Goal: Information Seeking & Learning: Find specific fact

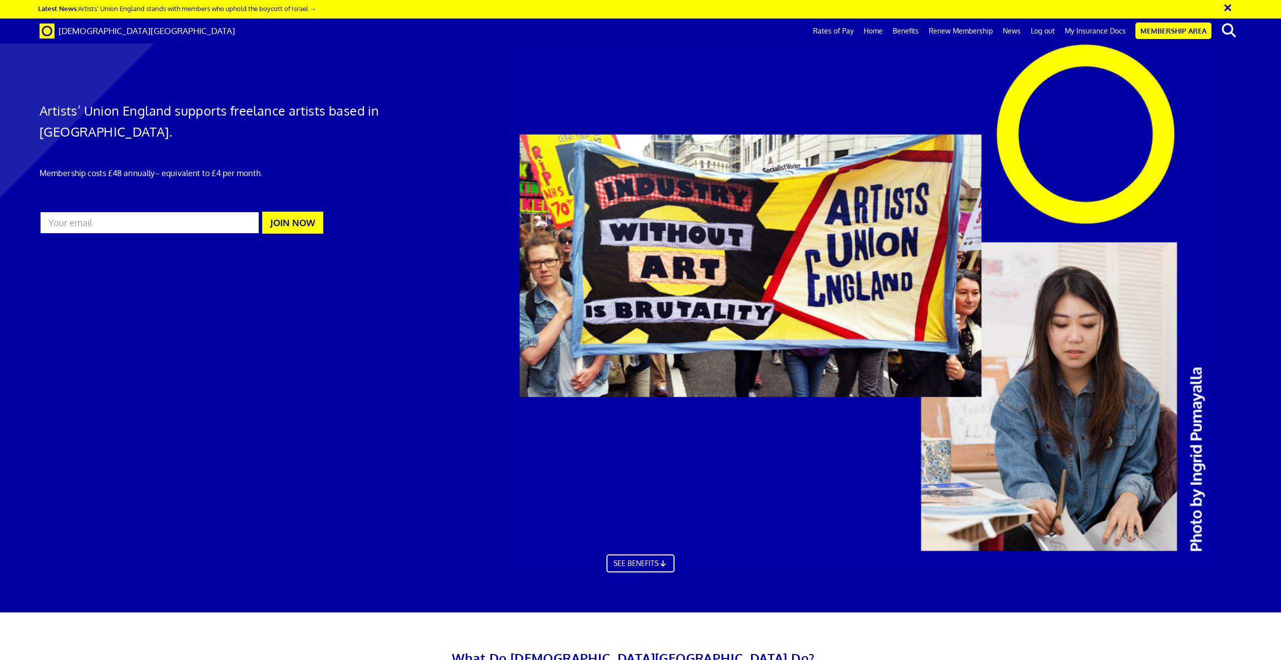
scroll to position [0, 29]
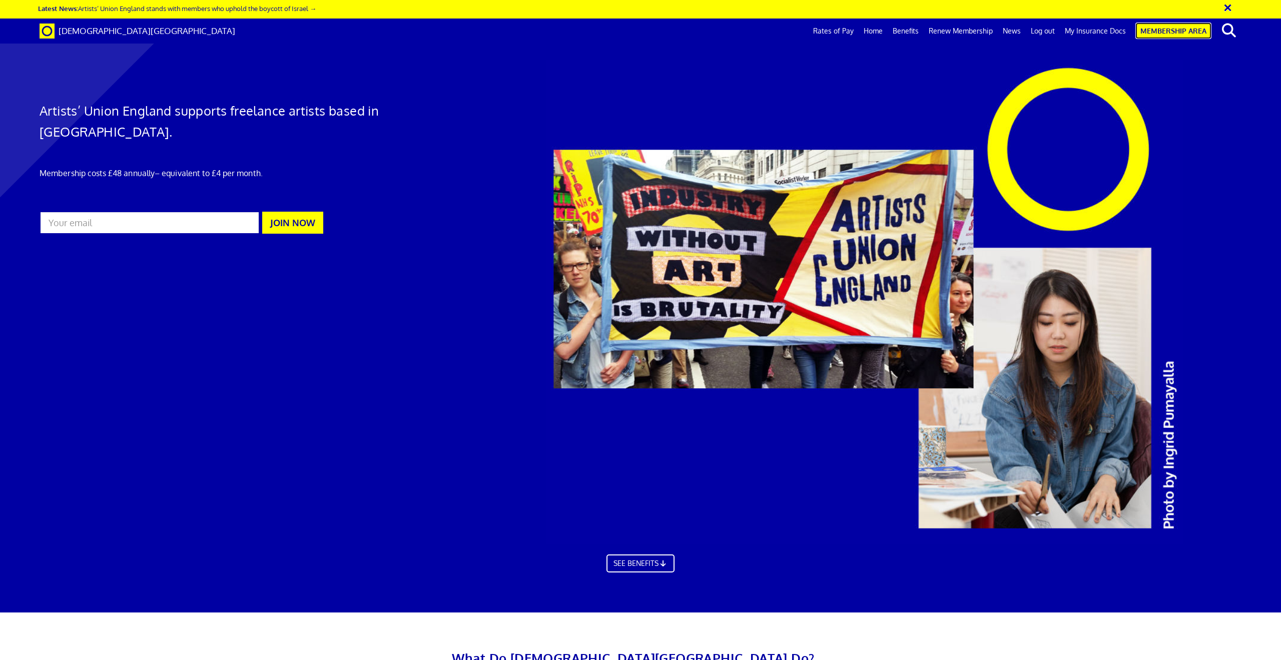
click at [1184, 35] on link "Membership Area" at bounding box center [1173, 31] width 76 height 17
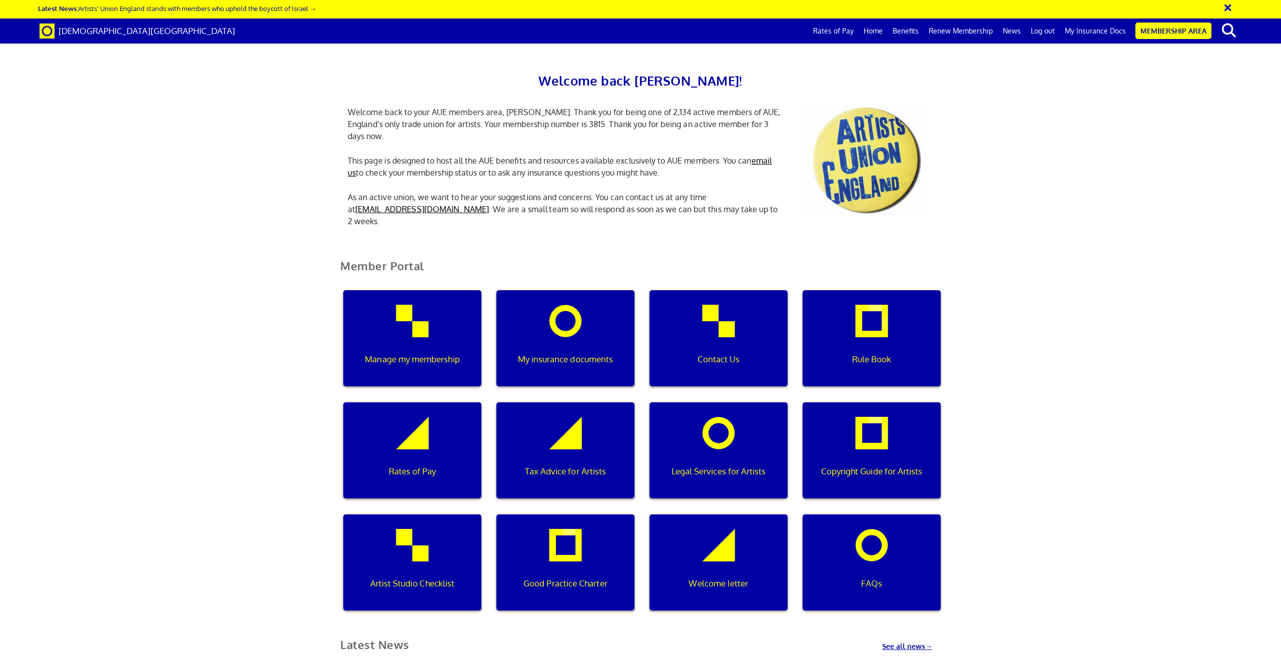
scroll to position [0, 3]
drag, startPoint x: 636, startPoint y: 110, endPoint x: 661, endPoint y: 113, distance: 24.7
click at [661, 113] on p "Welcome back to your AUE members area, Krzysztof. Thank you for being one of 2,…" at bounding box center [565, 124] width 450 height 36
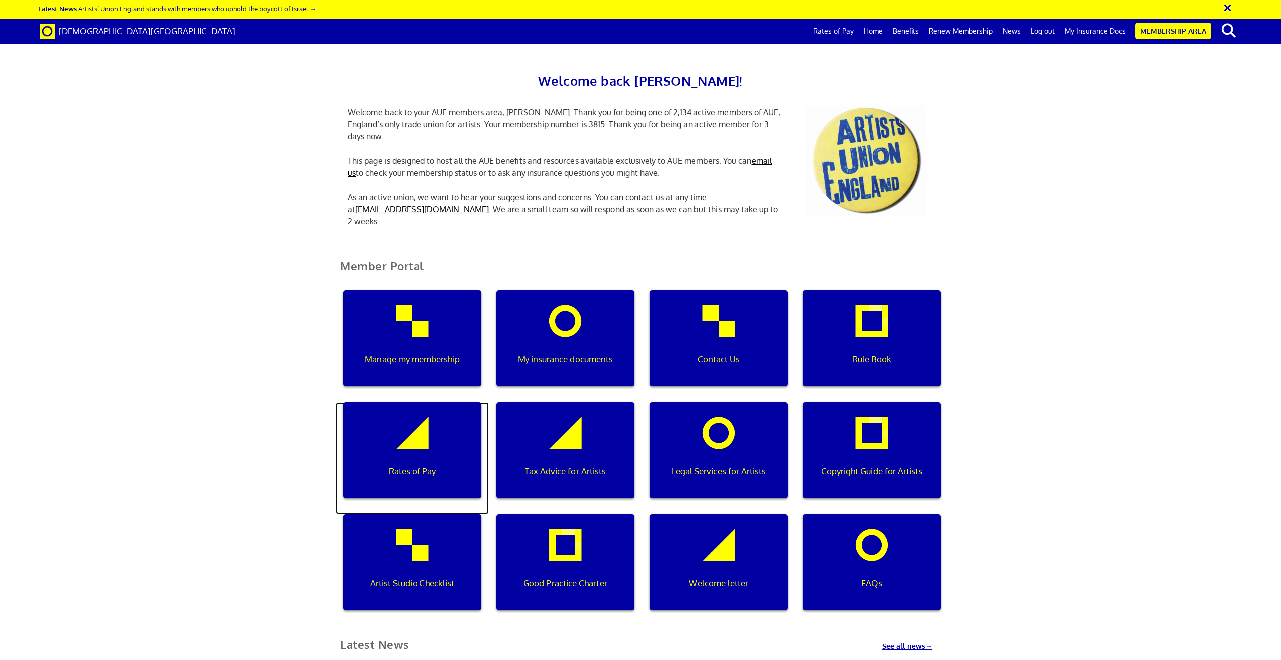
click at [400, 402] on div "Rates of Pay" at bounding box center [412, 450] width 138 height 96
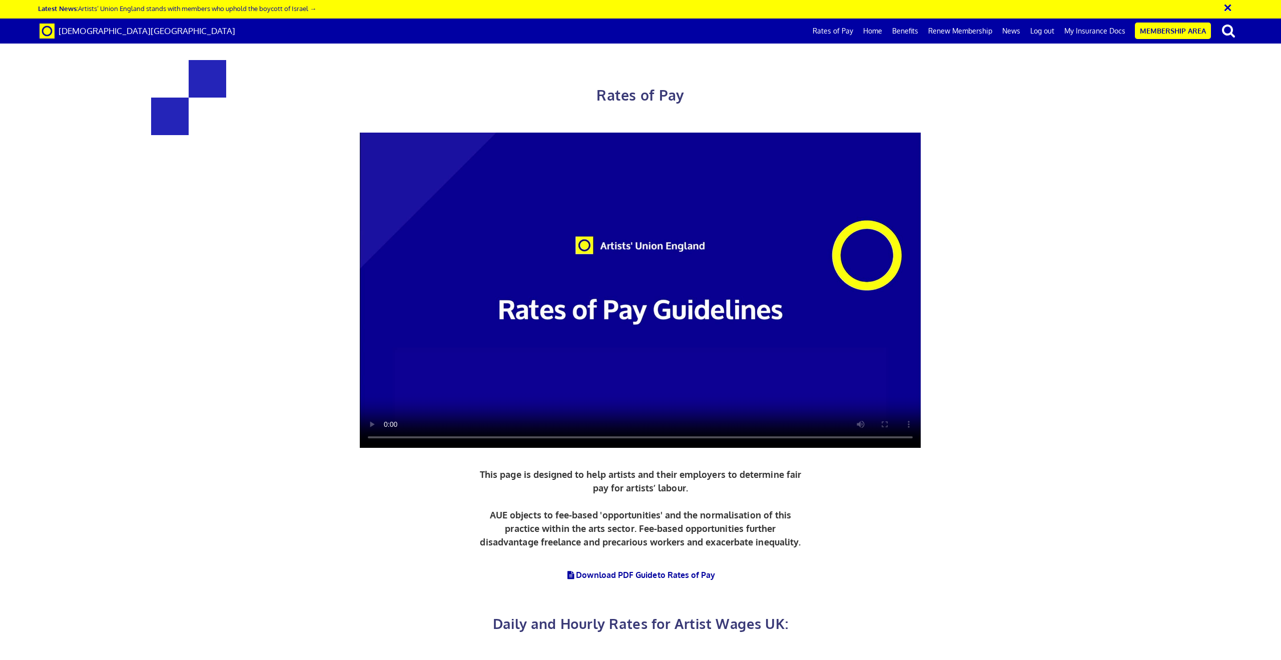
scroll to position [450, 0]
drag, startPoint x: 391, startPoint y: 273, endPoint x: 424, endPoint y: 270, distance: 33.7
drag, startPoint x: 377, startPoint y: 397, endPoint x: 429, endPoint y: 401, distance: 52.7
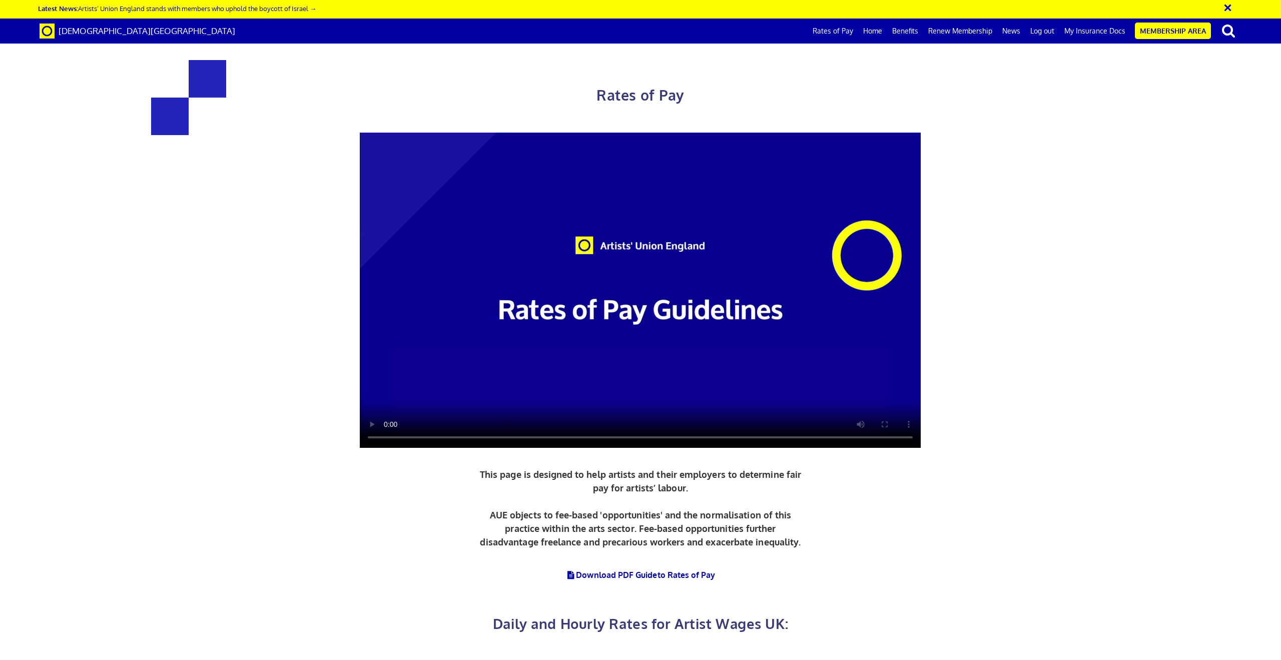
click at [1065, 194] on div "Rates of Pay This page is designed to help artists and their employers to deter…" at bounding box center [641, 343] width 864 height 606
